Goal: Check status: Check status

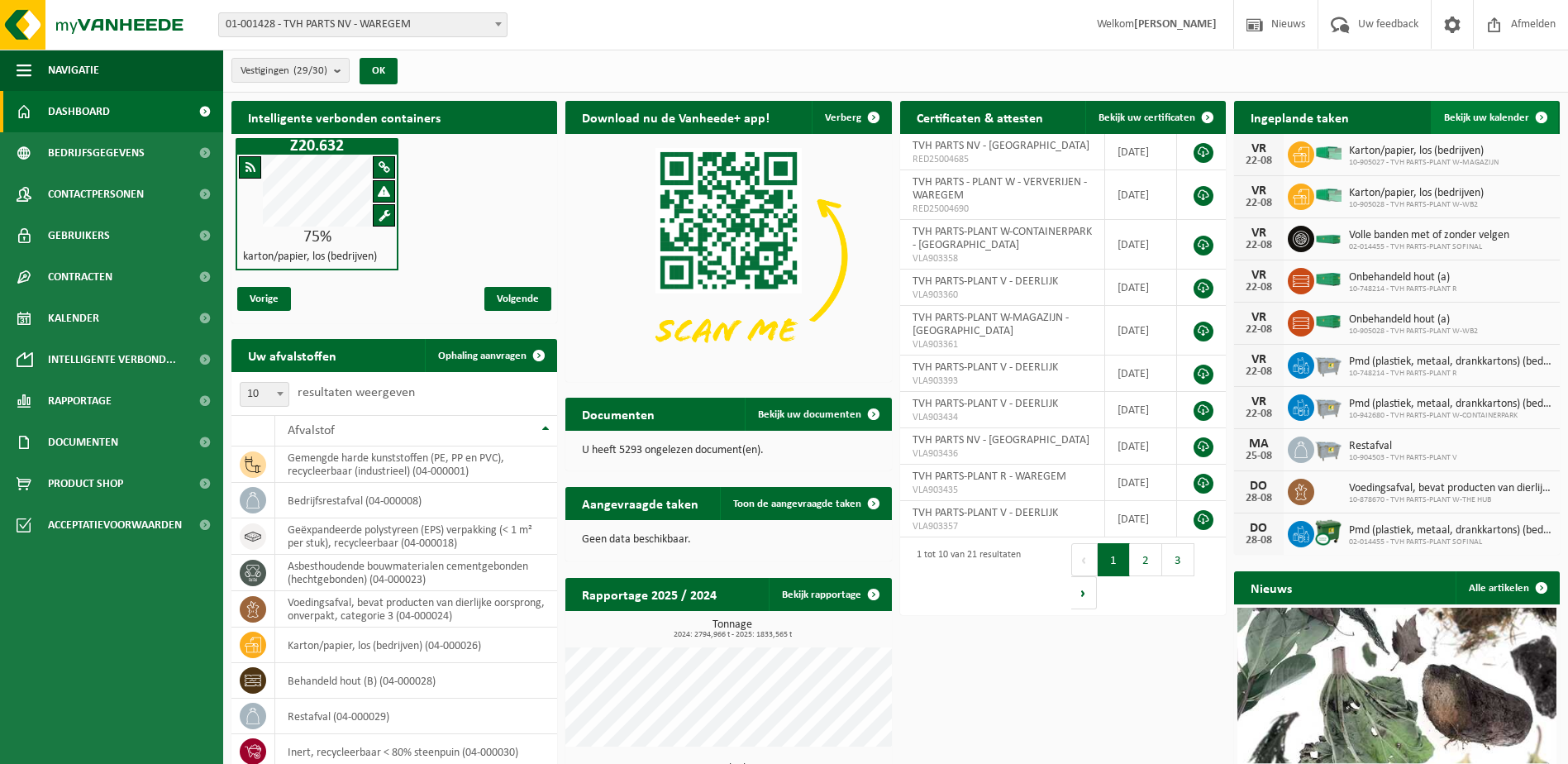
click at [1537, 114] on span at bounding box center [1541, 117] width 33 height 33
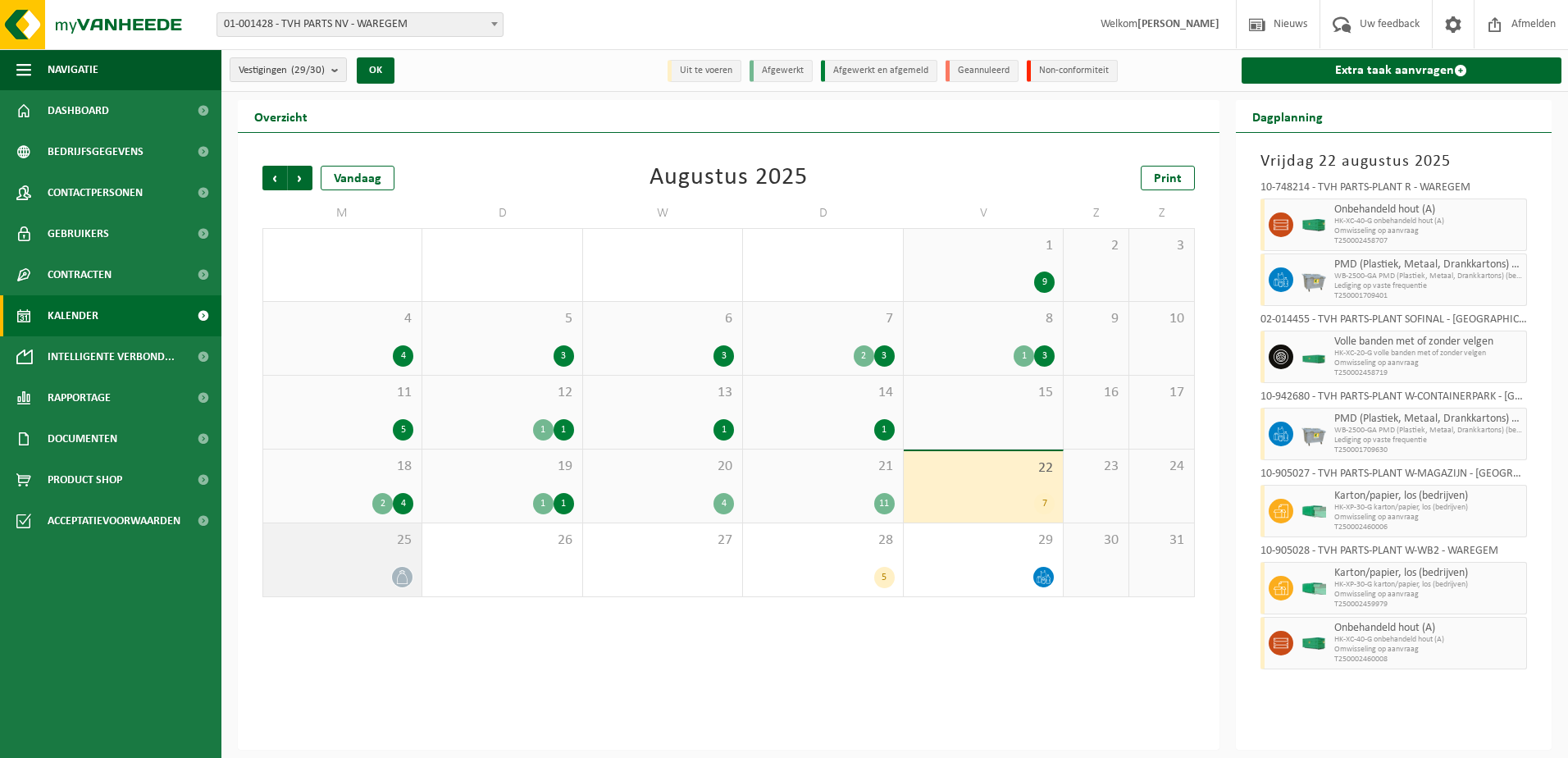
click at [337, 554] on div "25" at bounding box center [341, 559] width 158 height 73
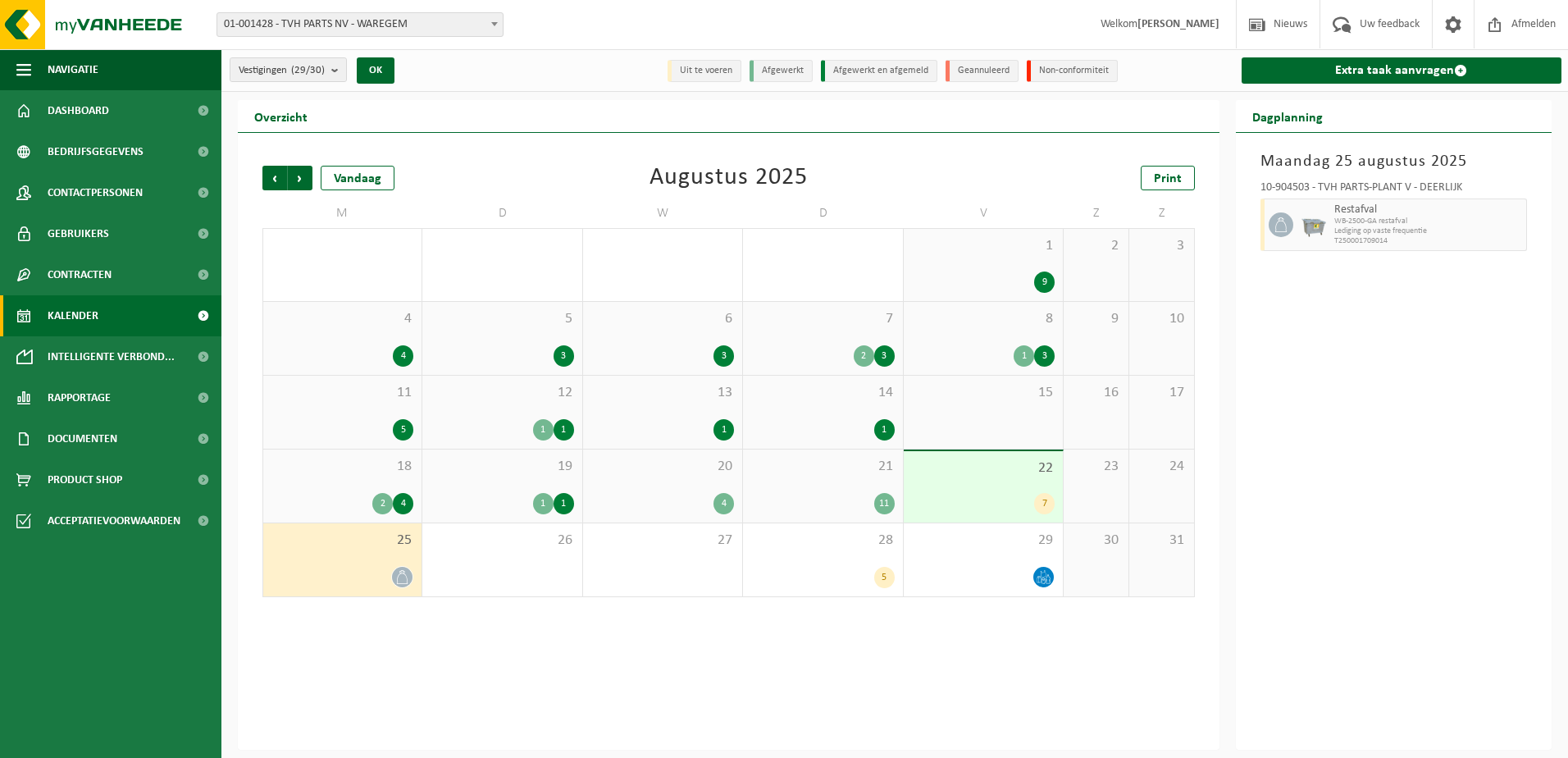
click at [420, 668] on div "Vorige Volgende Vandaag [DATE] Print M D W D V Z Z 28 3 29 4 30 6 31 5 1 9 2 3 …" at bounding box center [729, 441] width 982 height 617
drag, startPoint x: 1363, startPoint y: 0, endPoint x: 1398, endPoint y: 414, distance: 415.5
click at [1398, 414] on div "[DATE] 10-904503 - TVH PARTS-PLANT V - DEERLIJK Restafval WB-2500-GA restafval …" at bounding box center [1394, 441] width 317 height 617
click at [1454, 337] on div "[DATE] 10-904503 - TVH PARTS-PLANT V - DEERLIJK Restafval WB-2500-GA restafval …" at bounding box center [1394, 441] width 317 height 617
drag, startPoint x: 1515, startPoint y: 1, endPoint x: 1387, endPoint y: 704, distance: 714.6
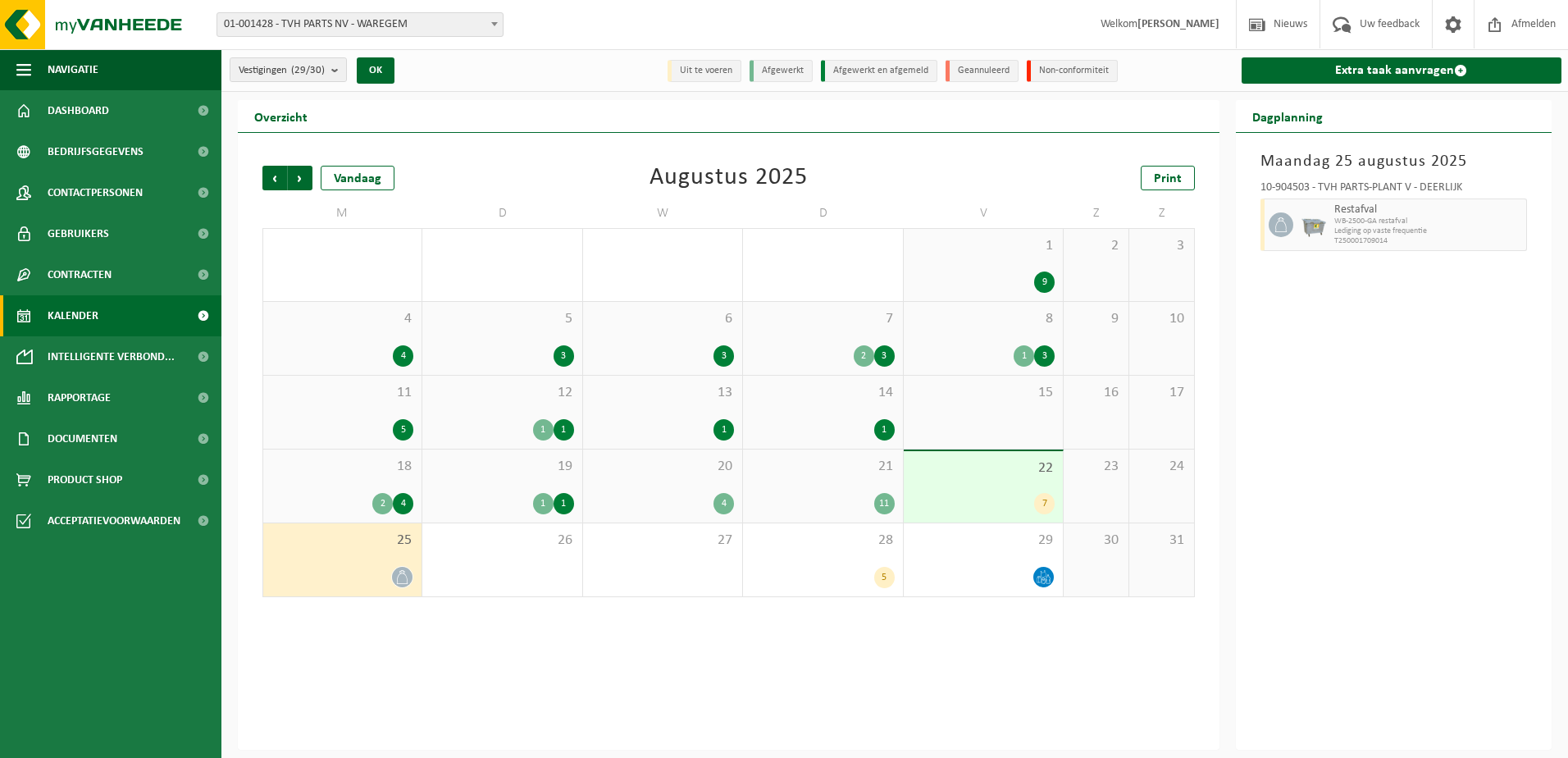
click at [1387, 704] on div "[DATE] 10-904503 - TVH PARTS-PLANT V - DEERLIJK Restafval WB-2500-GA restafval …" at bounding box center [1394, 441] width 317 height 617
